Goal: Task Accomplishment & Management: Manage account settings

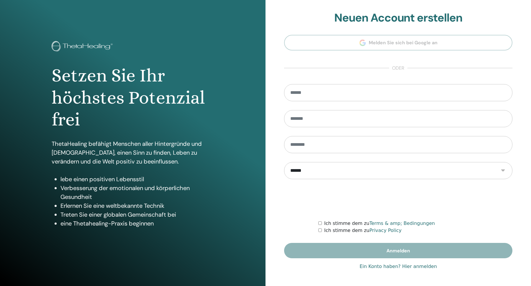
click at [413, 265] on link "Ein Konto haben? Hier anmelden" at bounding box center [398, 266] width 77 height 7
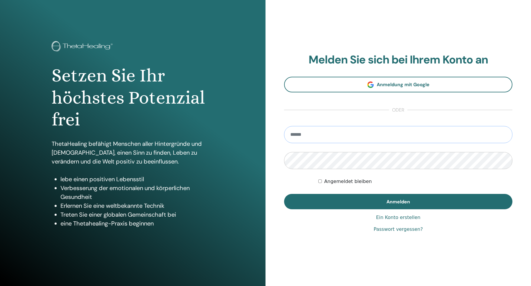
type input "**********"
click at [398, 201] on button "Anmelden" at bounding box center [398, 201] width 228 height 15
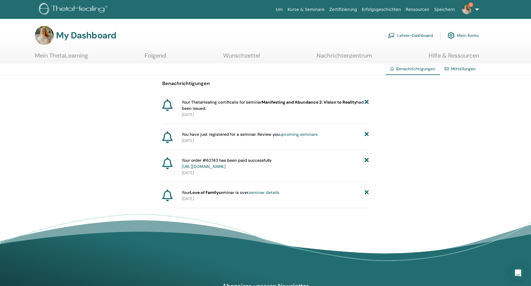
click at [412, 34] on link "Lehrer-Dashboard" at bounding box center [410, 35] width 45 height 13
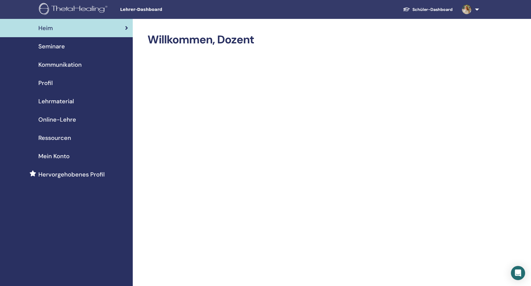
click at [52, 46] on span "Seminare" at bounding box center [51, 46] width 27 height 9
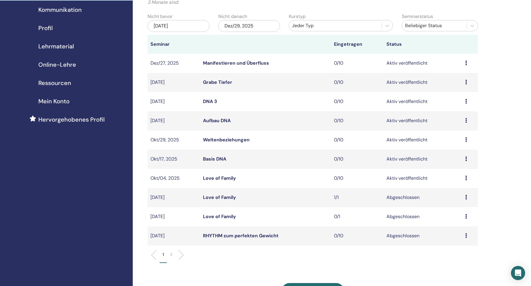
scroll to position [42, 0]
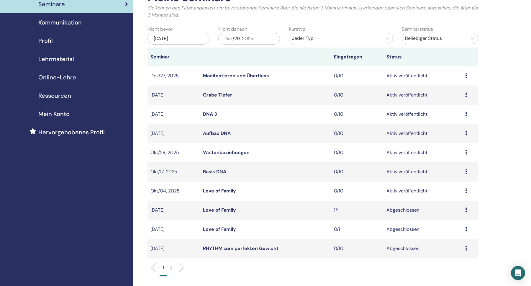
click at [223, 190] on link "Love of Family" at bounding box center [219, 191] width 33 height 6
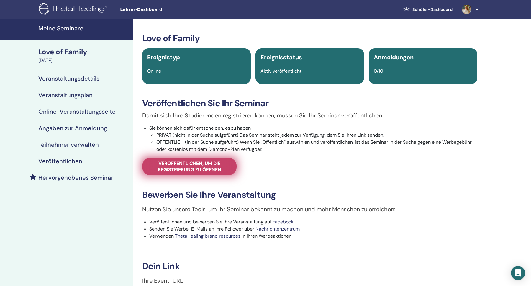
click at [201, 165] on span "Veröffentlichen, um die Registrierung zu öffnen" at bounding box center [190, 166] width 80 height 12
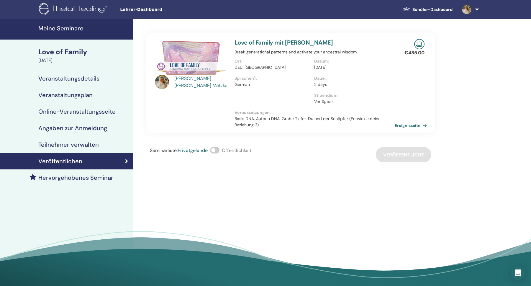
click at [416, 125] on link "Ereignisseite" at bounding box center [412, 125] width 35 height 9
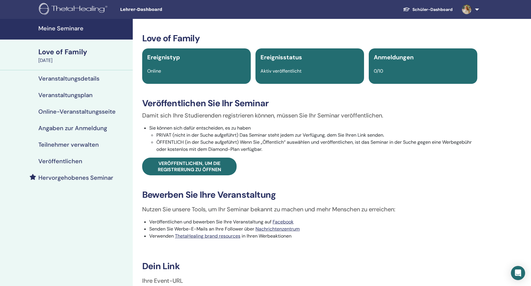
click at [85, 98] on h4 "Veranstaltungsplan" at bounding box center [65, 94] width 54 height 7
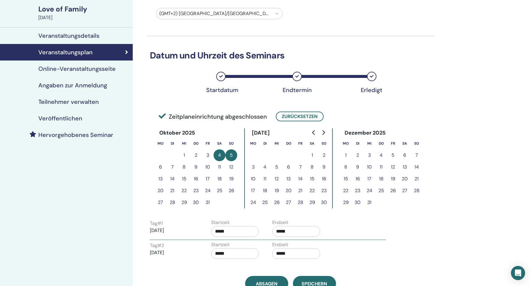
scroll to position [45, 0]
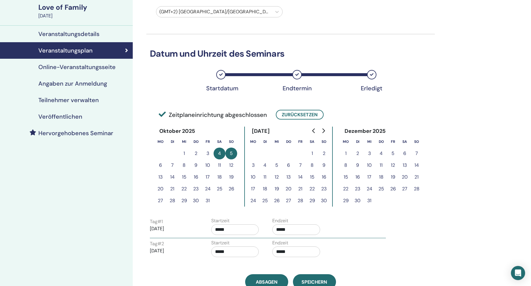
click at [83, 70] on h4 "Online-Veranstaltungsseite" at bounding box center [76, 66] width 77 height 7
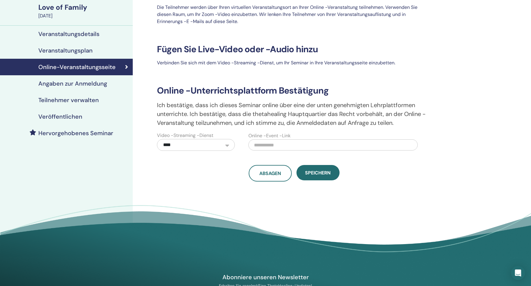
click at [83, 83] on h4 "Angaben zur Anmeldung" at bounding box center [72, 83] width 69 height 7
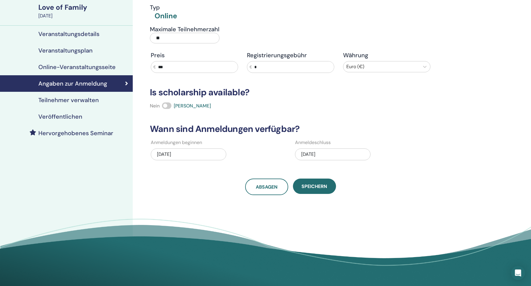
click at [345, 152] on div "10/04/2025" at bounding box center [333, 154] width 76 height 12
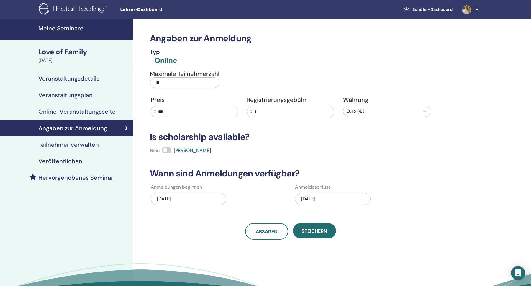
click at [51, 27] on h4 "Meine Seminare" at bounding box center [83, 28] width 91 height 7
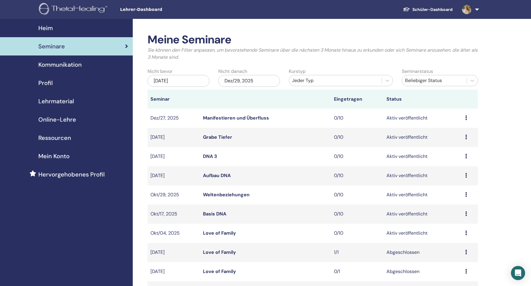
click at [58, 103] on span "Lehrmaterial" at bounding box center [56, 101] width 36 height 9
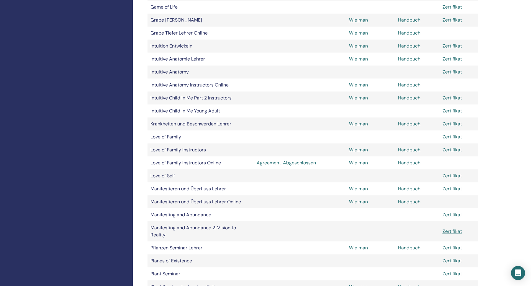
scroll to position [434, 0]
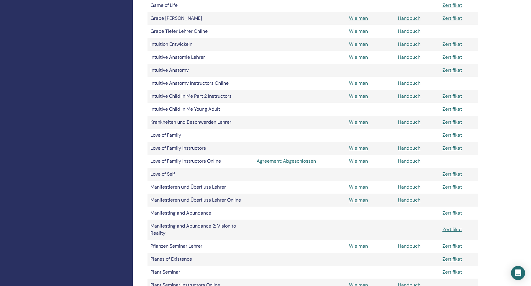
click at [410, 147] on link "Handbuch" at bounding box center [409, 148] width 22 height 6
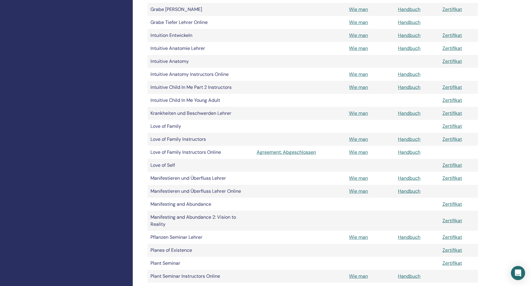
click at [200, 214] on td "Manifesting and Abundance 2: Vision to Reality" at bounding box center [200, 221] width 106 height 20
click at [412, 177] on link "Handbuch" at bounding box center [409, 178] width 22 height 6
